Goal: Task Accomplishment & Management: Use online tool/utility

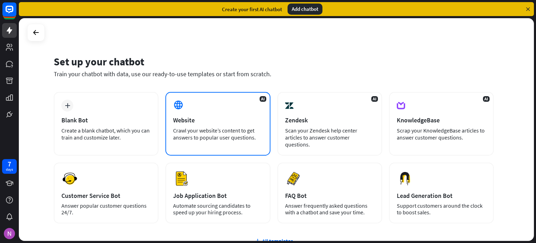
click at [200, 116] on div "Website" at bounding box center [217, 120] width 89 height 8
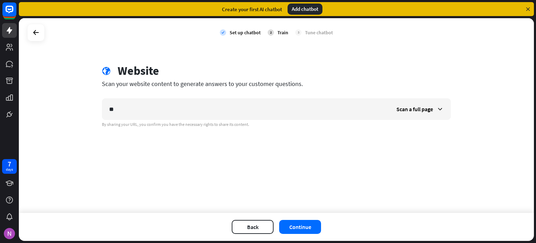
type input "*"
type input "**********"
click at [419, 114] on div "Scan a full page" at bounding box center [419, 108] width 61 height 21
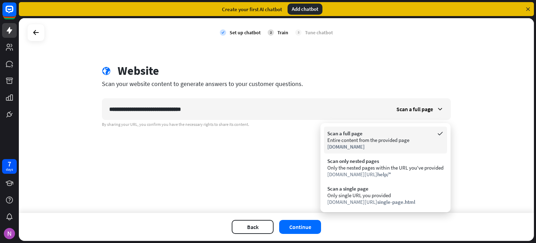
click at [376, 132] on div "Scan a full page" at bounding box center [385, 133] width 116 height 7
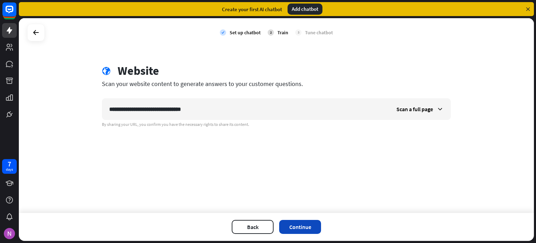
click at [305, 223] on button "Continue" at bounding box center [300, 227] width 42 height 14
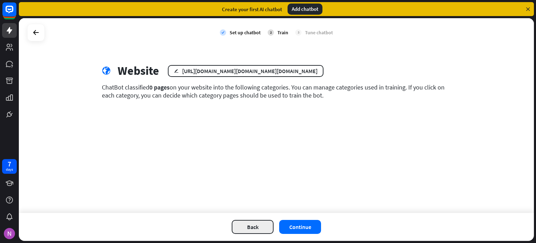
click at [273, 230] on button "Back" at bounding box center [253, 227] width 42 height 14
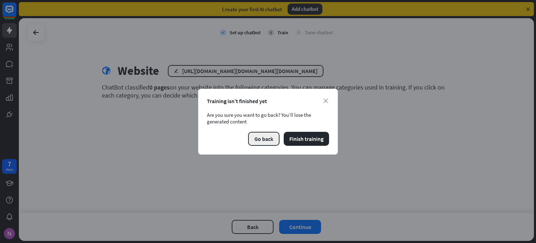
click at [271, 136] on button "Go back" at bounding box center [263, 139] width 31 height 14
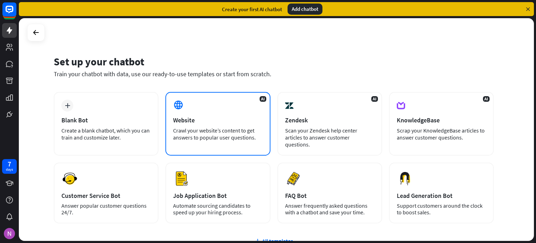
click at [200, 119] on div "Website" at bounding box center [217, 120] width 89 height 8
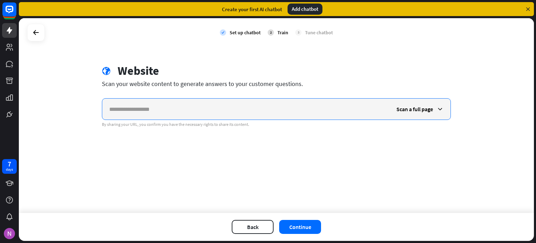
paste input "**********"
type input "**********"
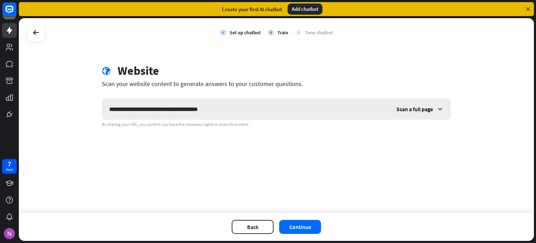
click at [429, 111] on span "Scan a full page" at bounding box center [414, 108] width 37 height 7
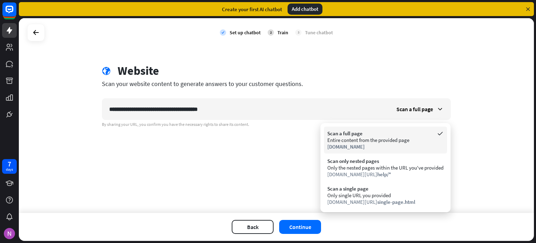
click at [355, 144] on span "[DOMAIN_NAME]" at bounding box center [345, 146] width 37 height 7
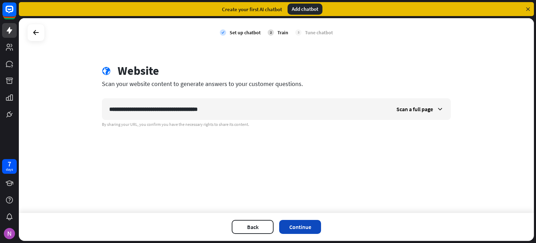
click at [304, 227] on button "Continue" at bounding box center [300, 227] width 42 height 14
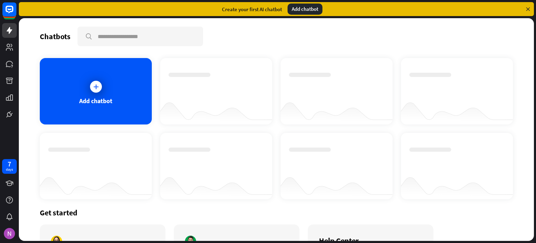
click at [215, 90] on div at bounding box center [216, 85] width 95 height 24
click at [94, 94] on div at bounding box center [95, 86] width 17 height 17
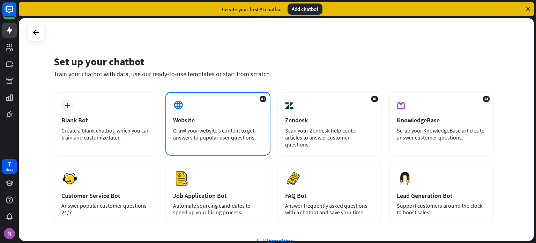
click at [200, 127] on div "Crawl your website’s content to get answers to popular user questions." at bounding box center [217, 134] width 89 height 14
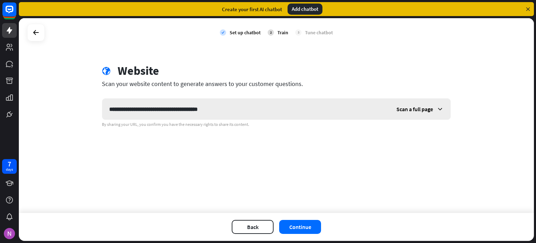
type input "**********"
click at [419, 112] on div "Scan a full page" at bounding box center [419, 108] width 61 height 21
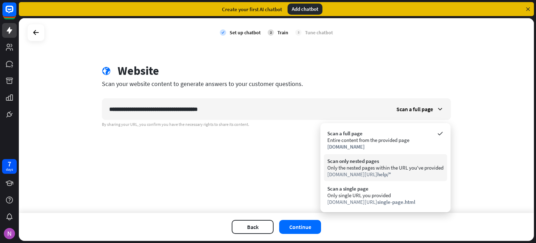
click at [389, 163] on div "Scan only nested pages" at bounding box center [385, 160] width 116 height 7
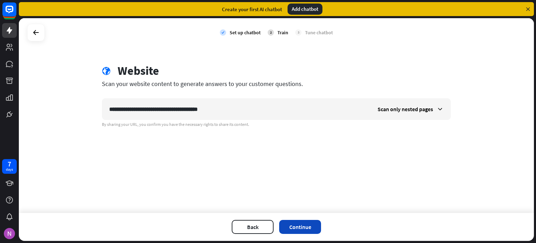
click at [306, 227] on button "Continue" at bounding box center [300, 227] width 42 height 14
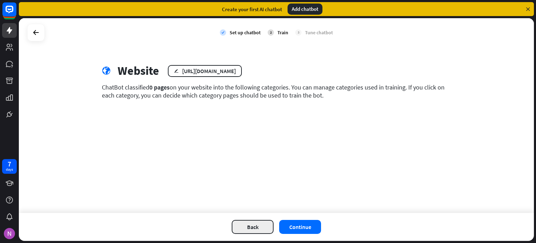
click at [261, 227] on button "Back" at bounding box center [253, 227] width 42 height 14
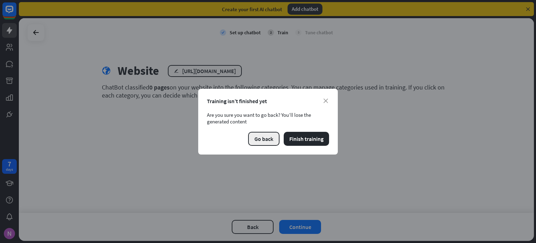
click at [263, 137] on button "Go back" at bounding box center [263, 139] width 31 height 14
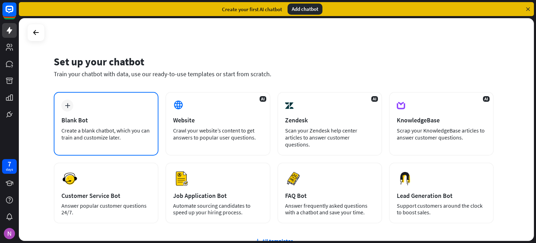
click at [96, 117] on div "Blank Bot" at bounding box center [105, 120] width 89 height 8
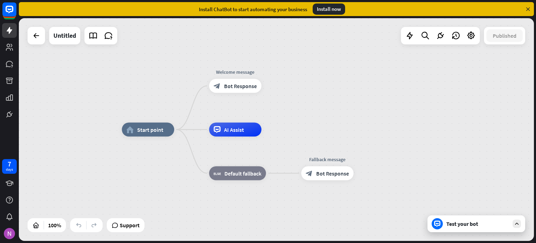
click at [462, 228] on div "Test your bot" at bounding box center [477, 223] width 98 height 17
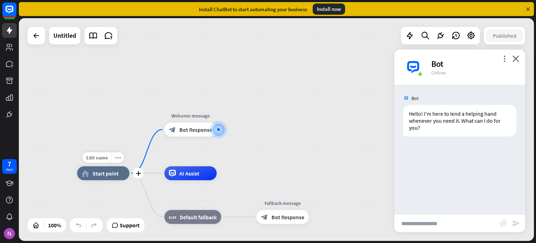
click at [114, 177] on div "home_2 Start point" at bounding box center [103, 173] width 52 height 14
click at [265, 129] on div "home_2 Start point Welcome message block_bot_response Bot Response AI Assist bl…" at bounding box center [276, 129] width 515 height 222
click at [32, 40] on div at bounding box center [36, 36] width 14 height 14
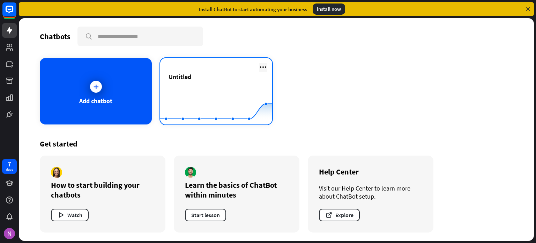
click at [265, 68] on icon at bounding box center [263, 67] width 8 height 8
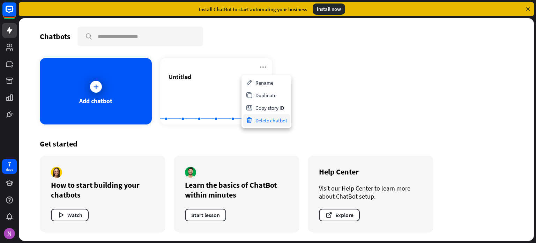
drag, startPoint x: 263, startPoint y: 95, endPoint x: 262, endPoint y: 119, distance: 24.8
click at [262, 119] on div "Rename Duplicate Copy story ID Delete chatbot" at bounding box center [267, 101] width 50 height 53
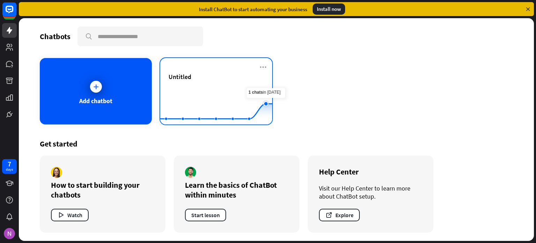
click at [262, 119] on rect at bounding box center [216, 107] width 112 height 44
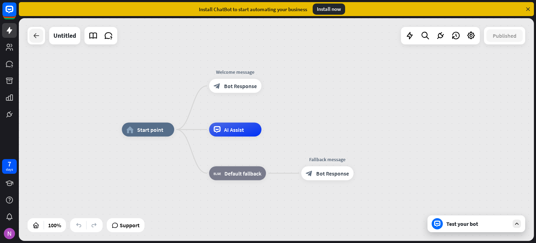
click at [41, 41] on div at bounding box center [36, 36] width 14 height 14
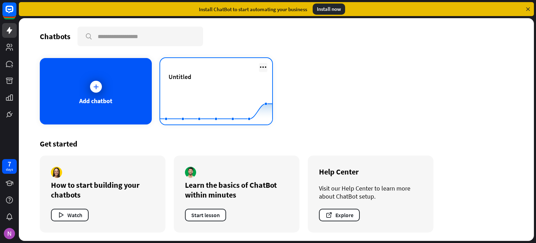
click at [263, 68] on icon at bounding box center [263, 67] width 8 height 8
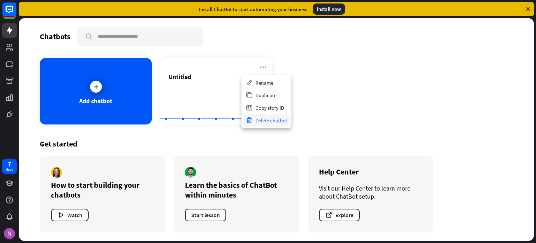
click at [260, 119] on div "Delete chatbot" at bounding box center [266, 120] width 47 height 13
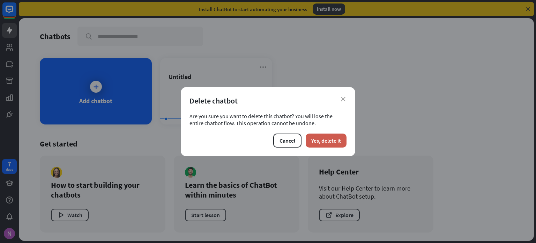
click at [333, 140] on button "Yes, delete it" at bounding box center [326, 140] width 41 height 14
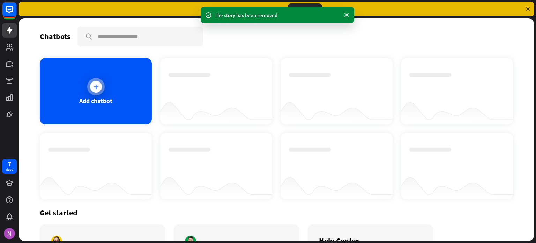
click at [101, 86] on div at bounding box center [95, 86] width 17 height 17
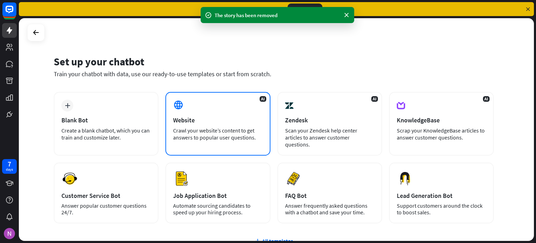
click at [212, 129] on div "Crawl your website’s content to get answers to popular user questions." at bounding box center [217, 134] width 89 height 14
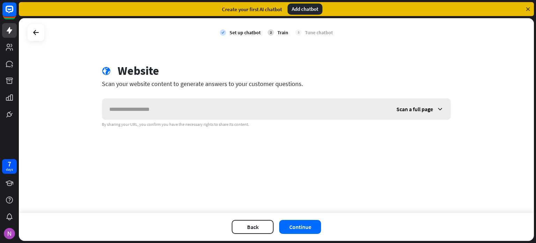
click at [422, 110] on span "Scan a full page" at bounding box center [414, 108] width 37 height 7
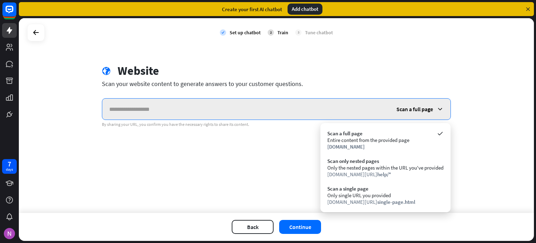
click at [276, 107] on input "text" at bounding box center [245, 108] width 287 height 21
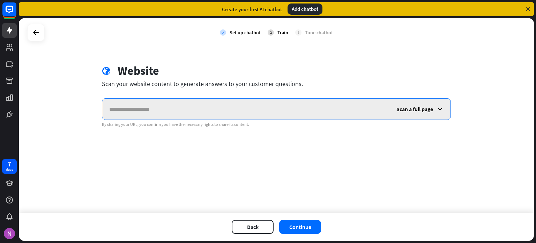
paste input "**********"
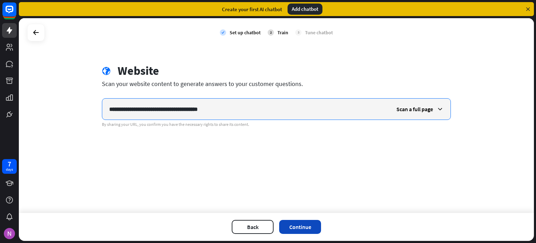
type input "**********"
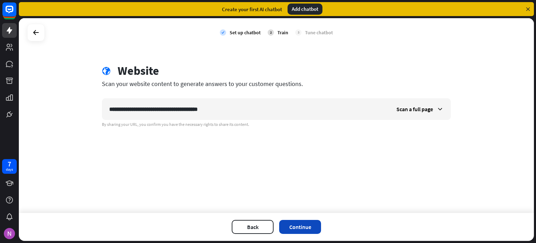
click at [296, 221] on button "Continue" at bounding box center [300, 227] width 42 height 14
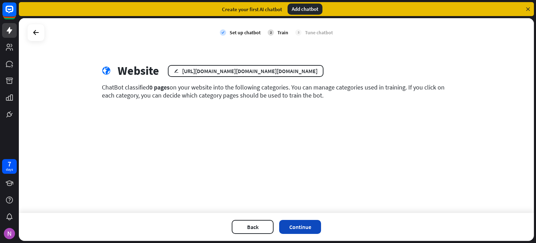
click at [307, 224] on button "Continue" at bounding box center [300, 227] width 42 height 14
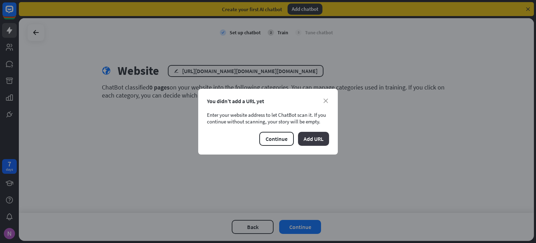
click at [311, 139] on button "Add URL" at bounding box center [313, 139] width 31 height 14
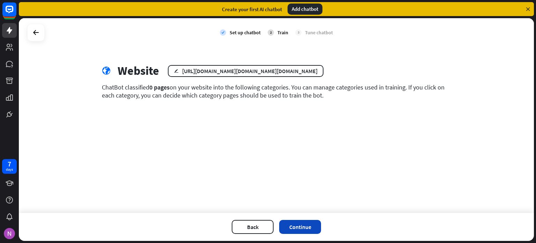
click at [305, 226] on button "Continue" at bounding box center [300, 227] width 42 height 14
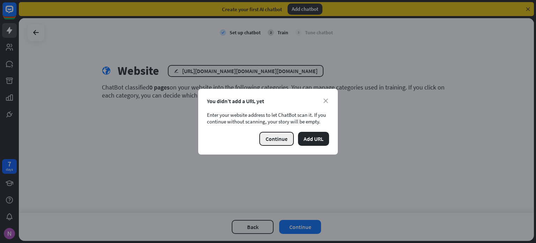
click at [282, 138] on button "Continue" at bounding box center [276, 139] width 35 height 14
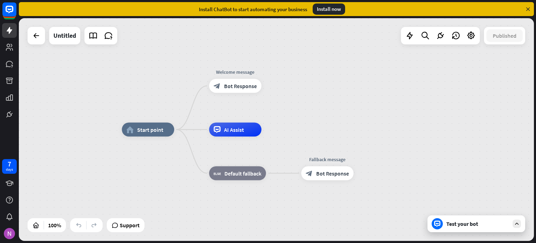
click at [466, 230] on div "Test your bot" at bounding box center [477, 223] width 98 height 17
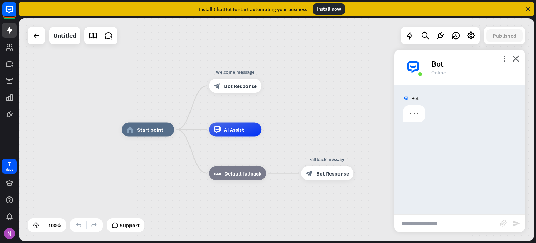
click at [447, 221] on input "text" at bounding box center [447, 222] width 106 height 17
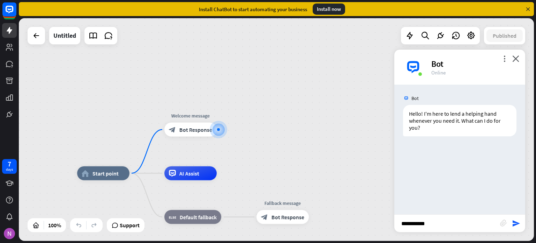
type input "**********"
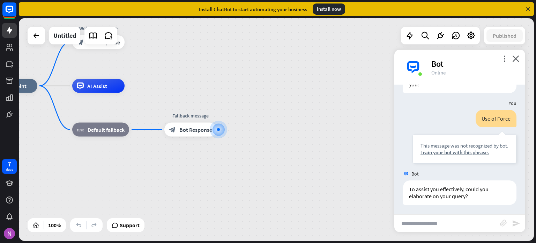
scroll to position [44, 0]
click at [34, 41] on div at bounding box center [36, 36] width 14 height 14
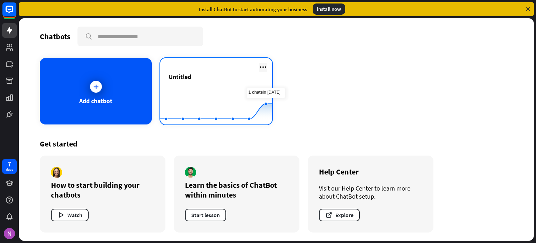
click at [265, 65] on icon at bounding box center [263, 67] width 8 height 8
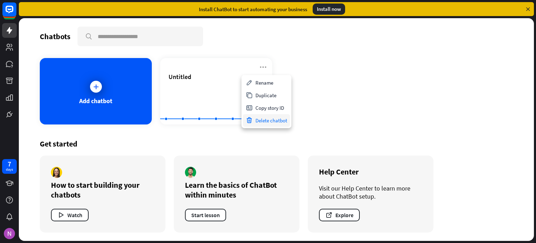
click at [261, 117] on div "Delete chatbot" at bounding box center [266, 120] width 47 height 13
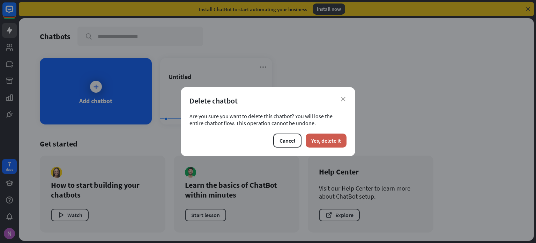
click at [320, 136] on button "Yes, delete it" at bounding box center [326, 140] width 41 height 14
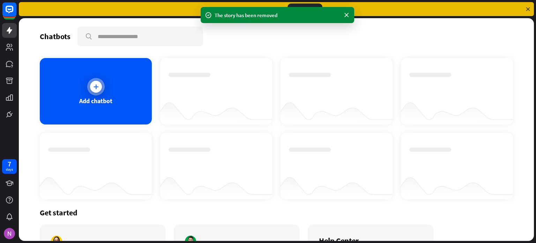
click at [101, 90] on div at bounding box center [95, 86] width 17 height 17
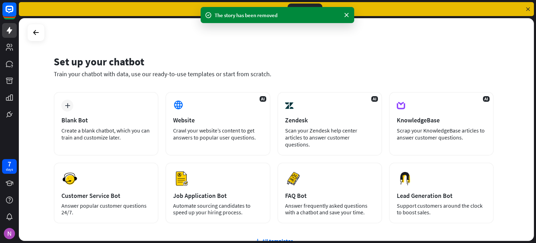
click at [211, 123] on div at bounding box center [276, 129] width 515 height 222
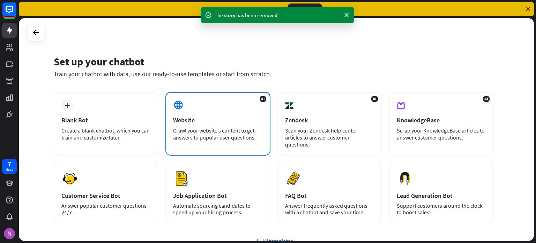
click at [195, 117] on div "Website" at bounding box center [217, 120] width 89 height 8
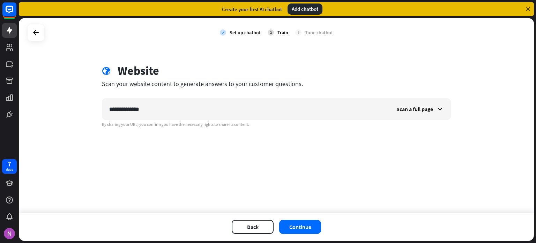
type input "**********"
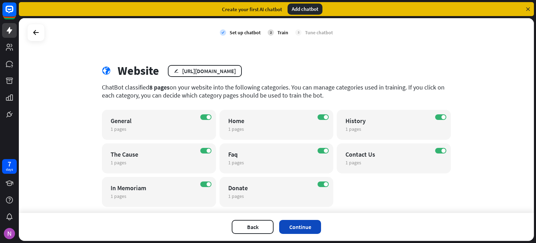
click at [299, 224] on button "Continue" at bounding box center [300, 227] width 42 height 14
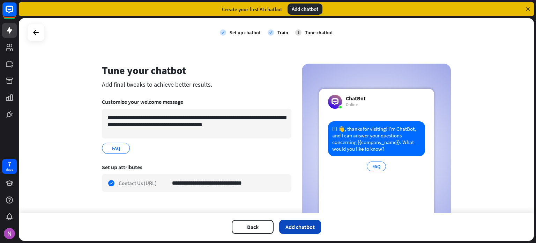
click at [297, 229] on button "Add chatbot" at bounding box center [300, 227] width 42 height 14
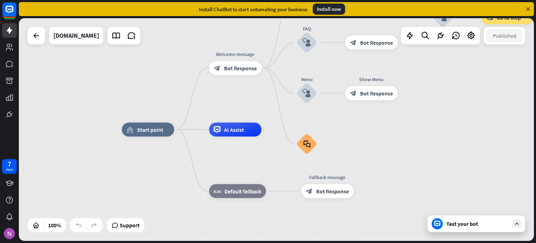
click at [460, 219] on div "Test your bot" at bounding box center [477, 223] width 98 height 17
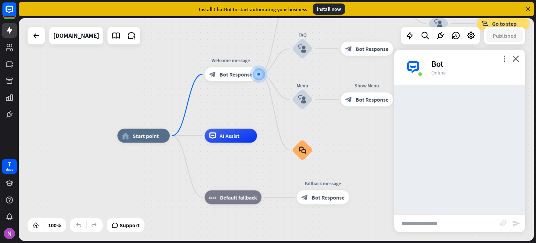
click at [442, 220] on input "text" at bounding box center [447, 222] width 106 height 17
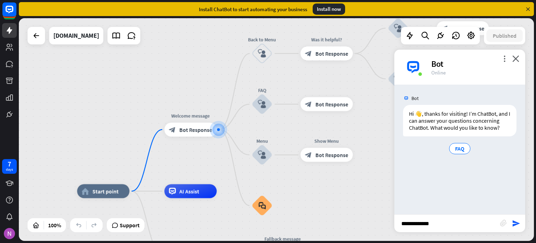
type input "**********"
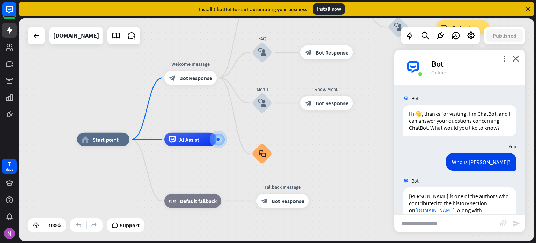
scroll to position [64, 0]
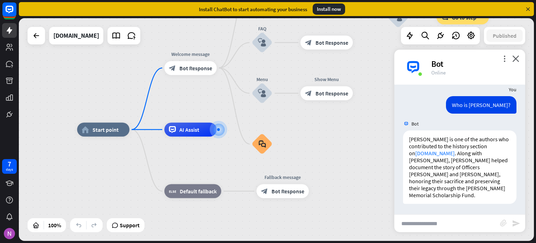
click at [505, 62] on div "Bot" at bounding box center [474, 63] width 86 height 11
click at [504, 60] on icon "more_vert" at bounding box center [504, 58] width 7 height 7
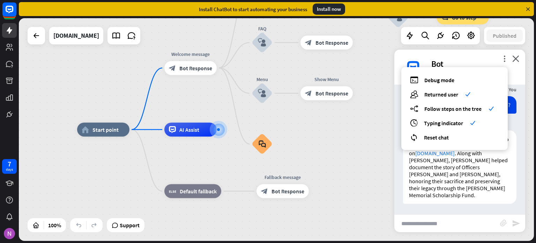
click at [354, 155] on div "home_2 Start point Welcome message block_bot_response Bot Response Back to Menu…" at bounding box center [334, 240] width 515 height 222
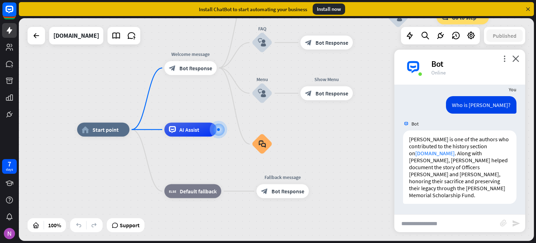
click at [419, 224] on input "text" at bounding box center [447, 222] width 106 height 17
type input "**********"
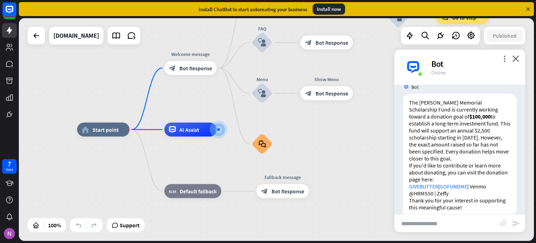
scroll to position [237, 0]
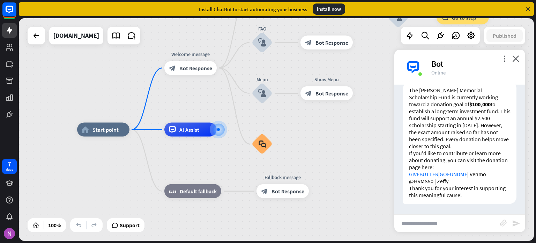
click at [425, 173] on link "GIVEBUTTER" at bounding box center [423, 173] width 29 height 7
